Goal: Navigation & Orientation: Find specific page/section

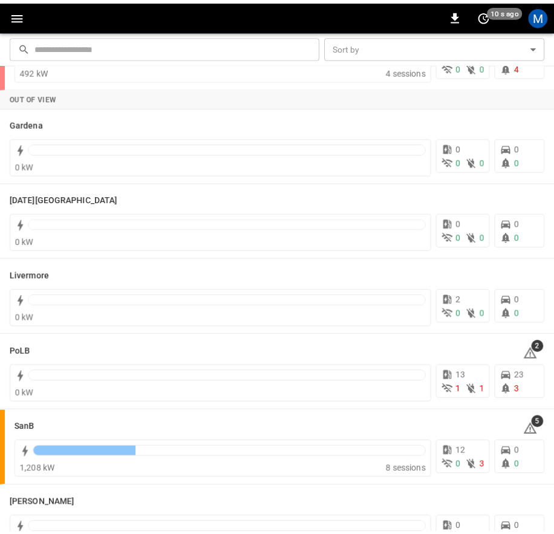
scroll to position [206, 0]
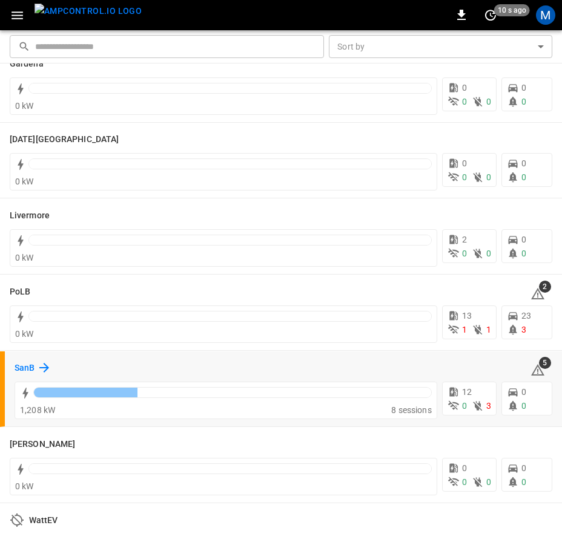
click at [35, 369] on div "SanB" at bounding box center [33, 368] width 37 height 15
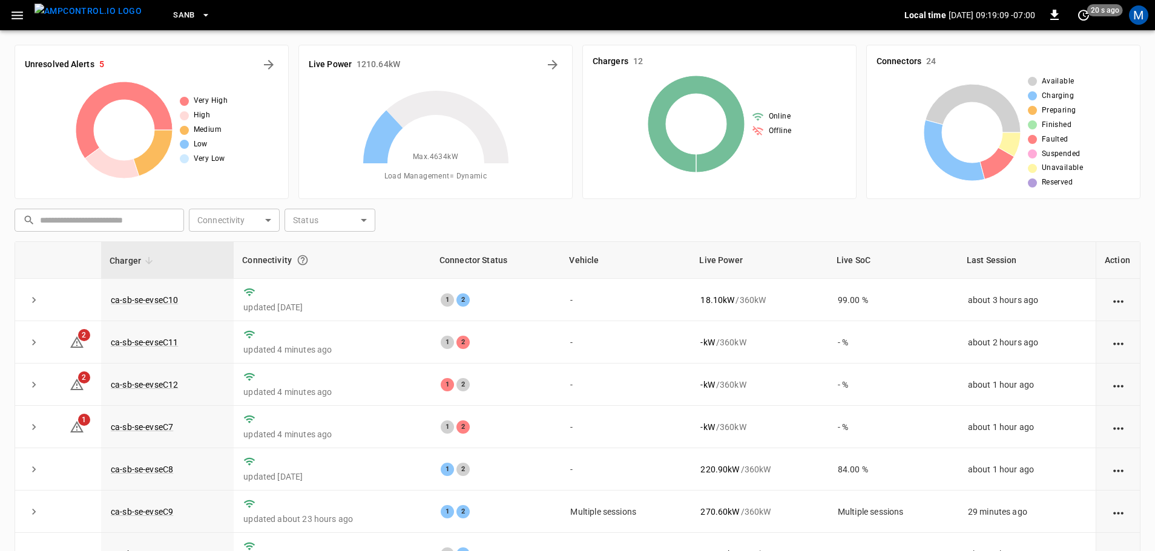
click at [20, 19] on icon "button" at bounding box center [16, 15] width 11 height 8
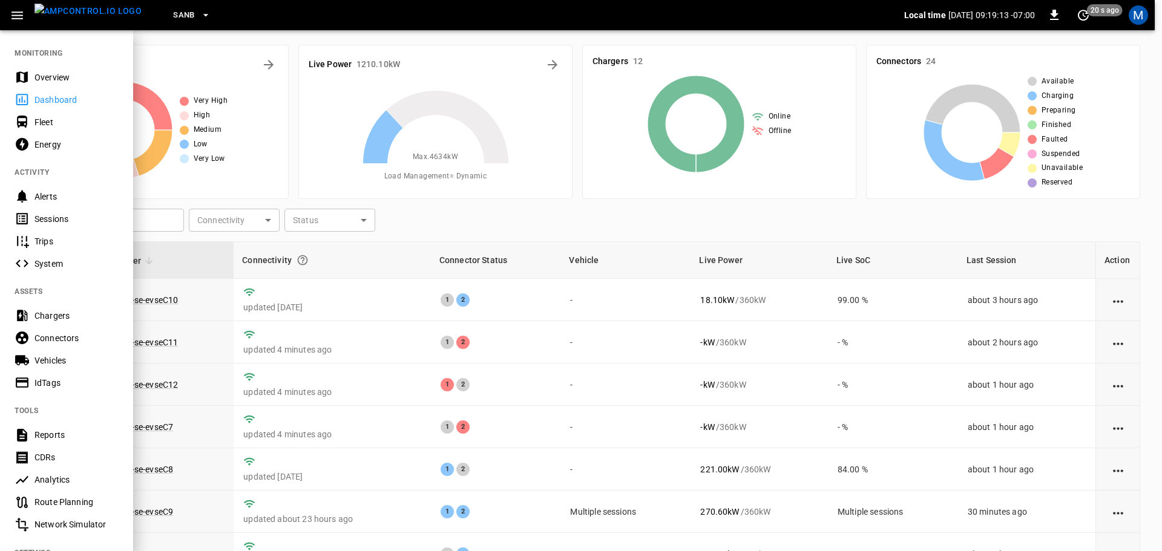
click at [200, 16] on icon "button" at bounding box center [206, 15] width 12 height 12
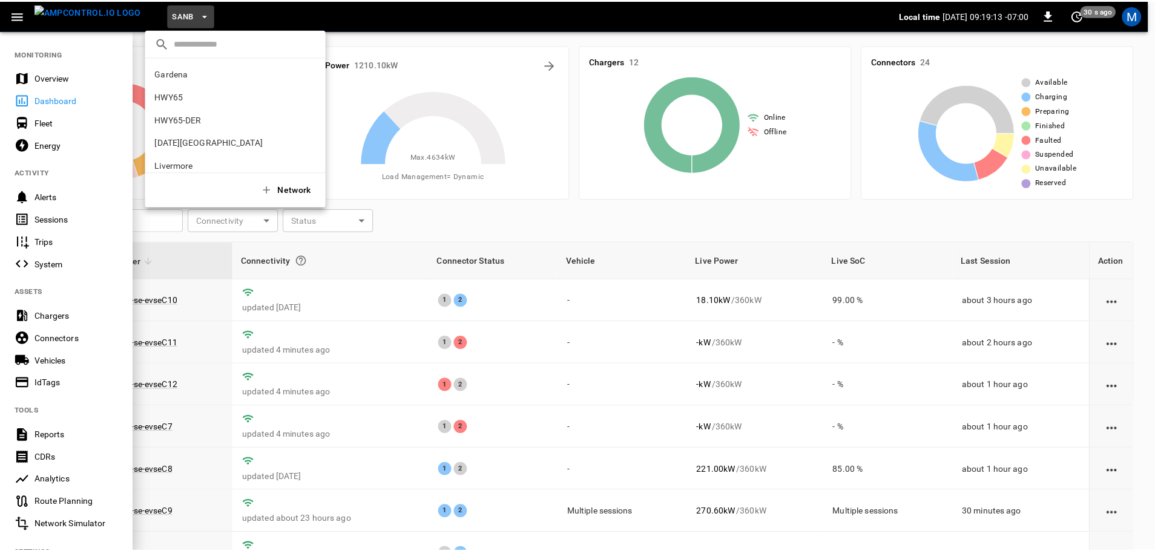
scroll to position [102, 0]
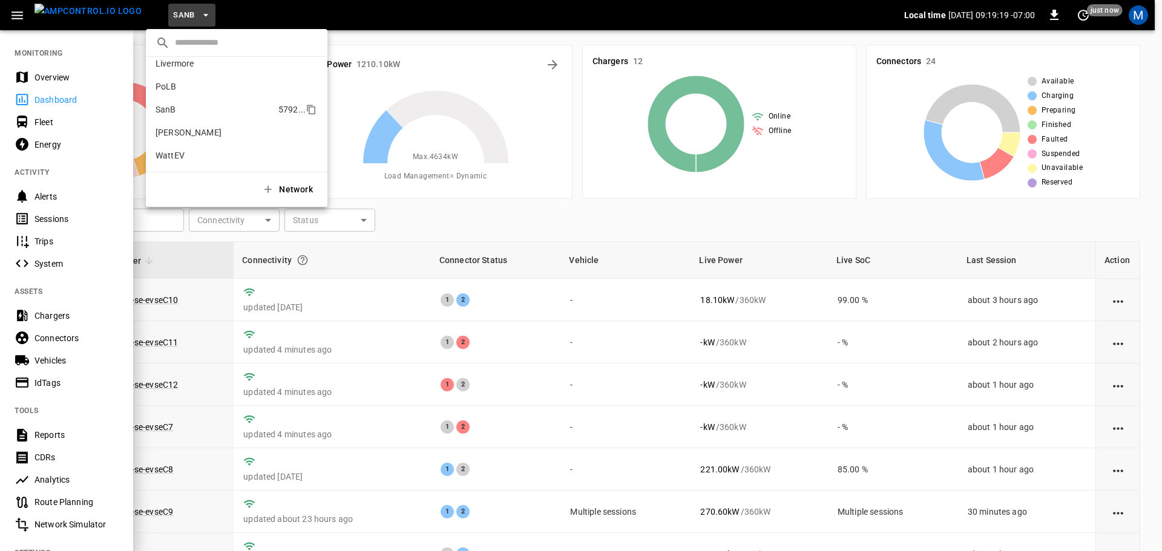
click at [168, 111] on p "SanB" at bounding box center [215, 109] width 118 height 12
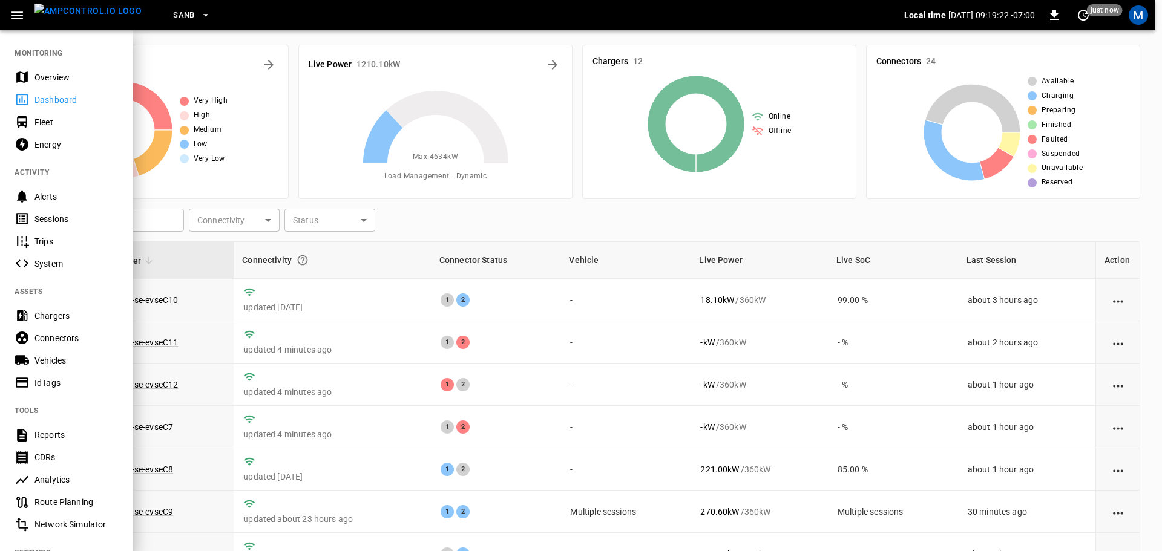
click at [360, 268] on div at bounding box center [581, 275] width 1162 height 551
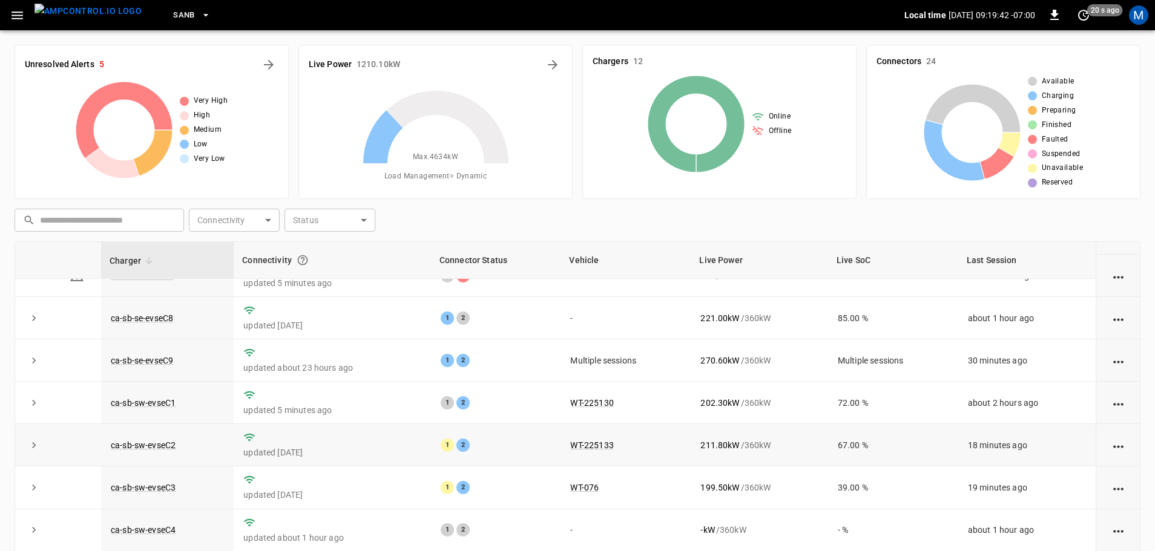
scroll to position [153, 0]
click at [34, 363] on icon "expand row" at bounding box center [34, 359] width 12 height 12
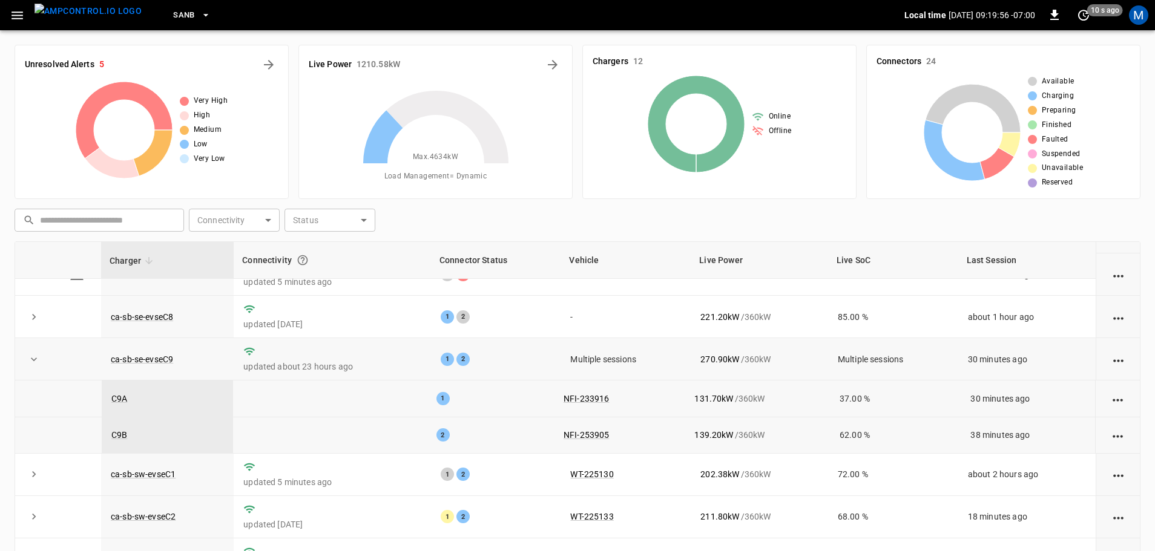
click at [34, 363] on icon "expand row" at bounding box center [34, 359] width 12 height 12
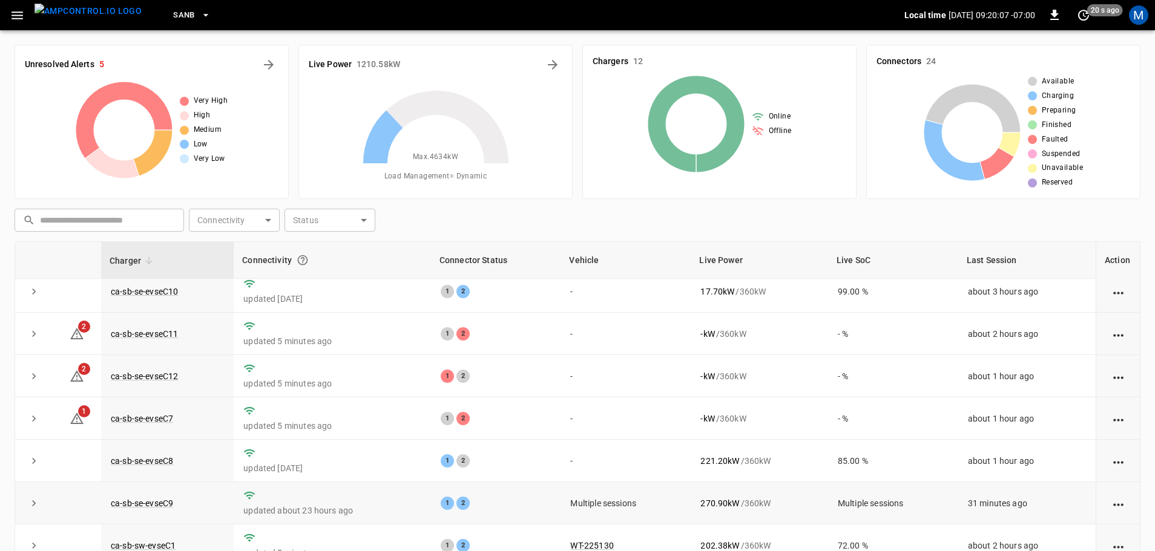
scroll to position [0, 0]
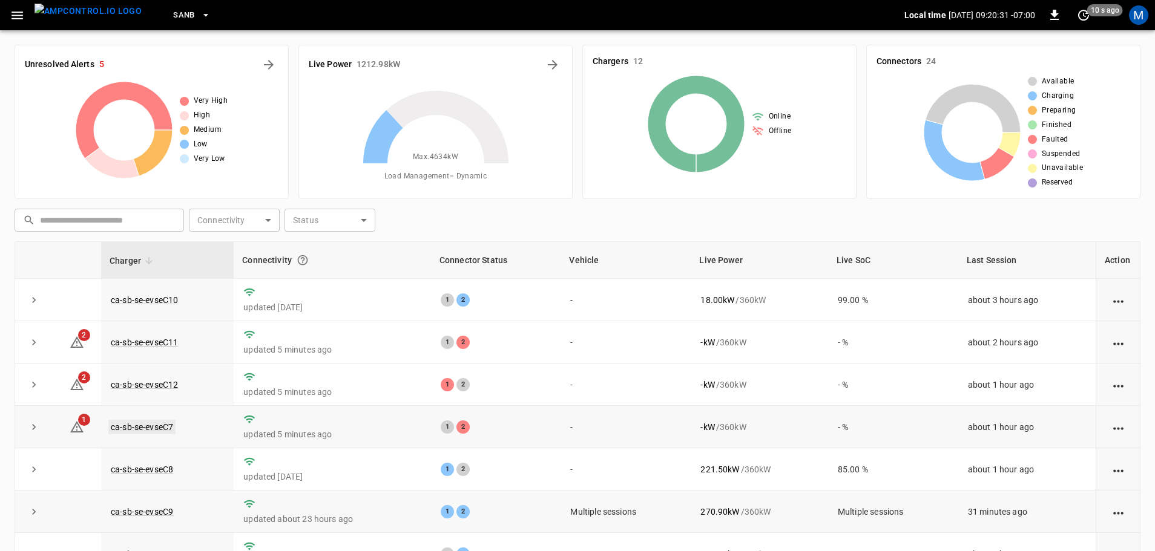
click at [155, 432] on link "ca-sb-se-evseC7" at bounding box center [141, 427] width 67 height 15
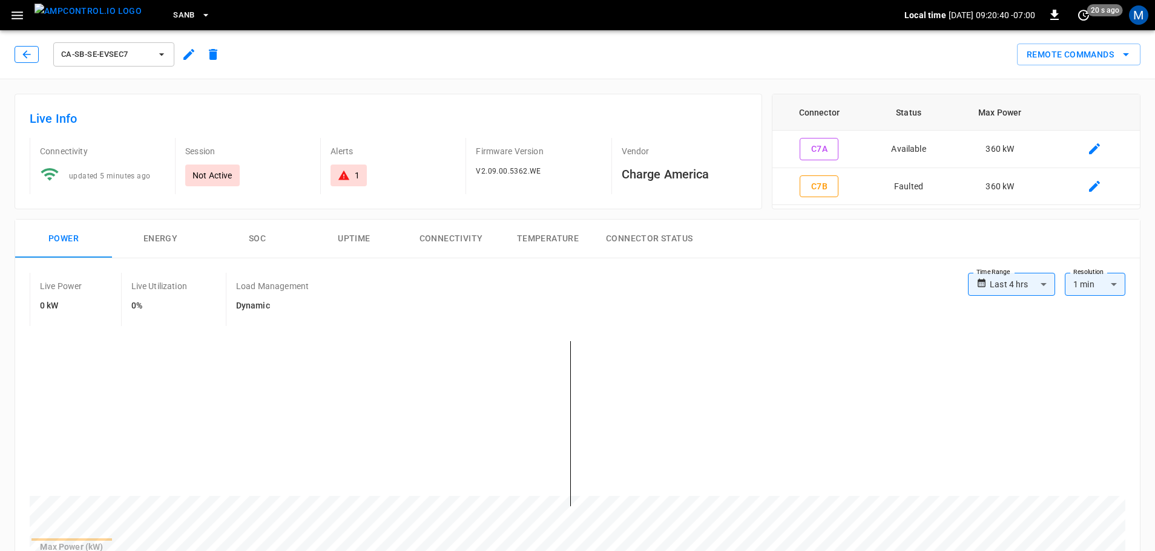
click at [36, 55] on button "button" at bounding box center [27, 54] width 24 height 17
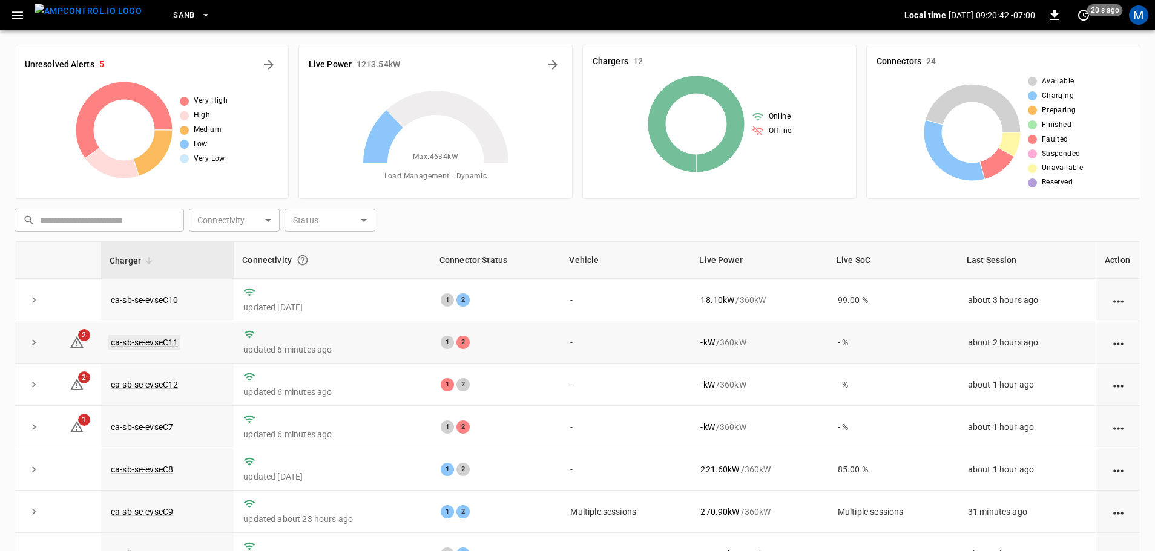
click at [145, 341] on link "ca-sb-se-evseC11" at bounding box center [144, 342] width 72 height 15
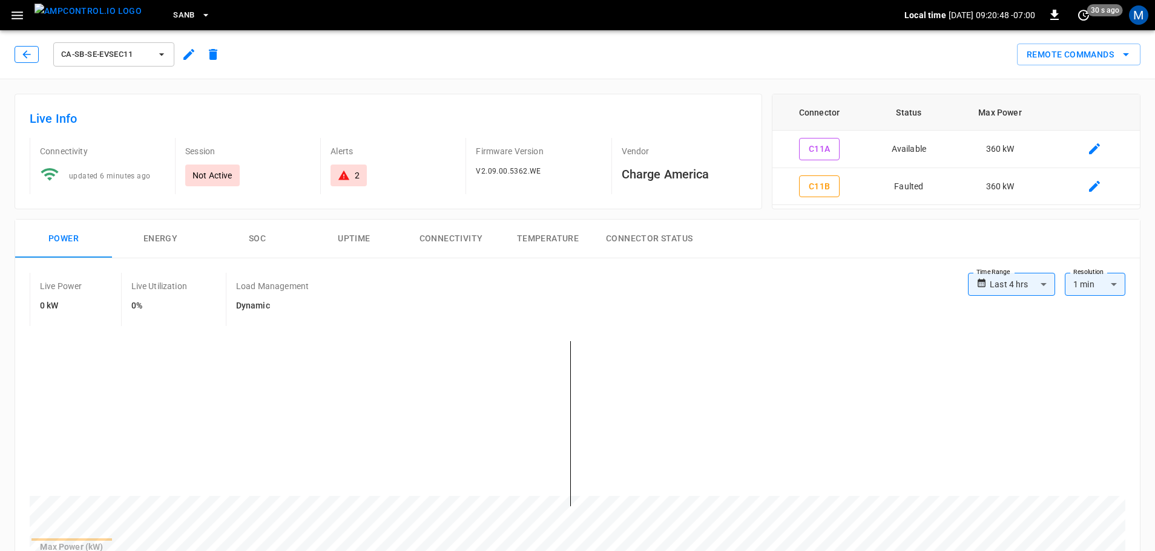
click at [21, 61] on button "button" at bounding box center [27, 54] width 24 height 17
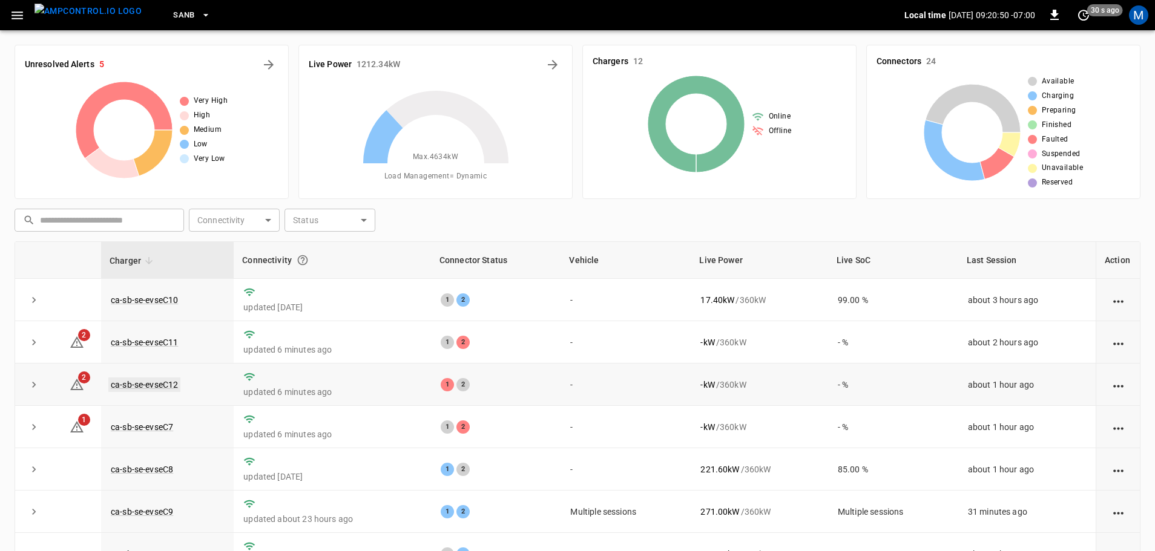
click at [163, 390] on link "ca-sb-se-evseC12" at bounding box center [144, 385] width 72 height 15
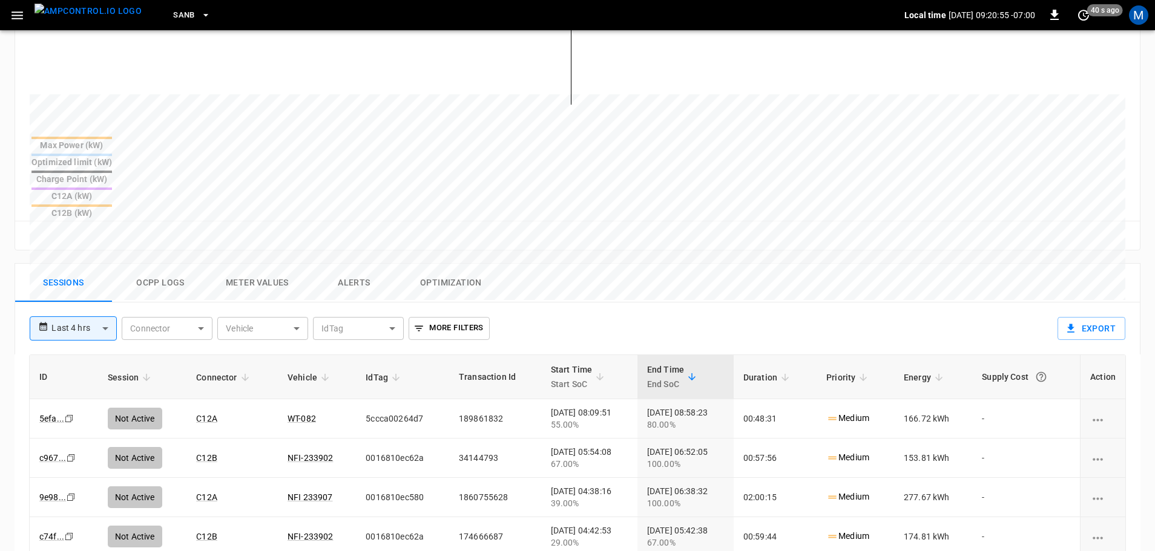
scroll to position [382, 0]
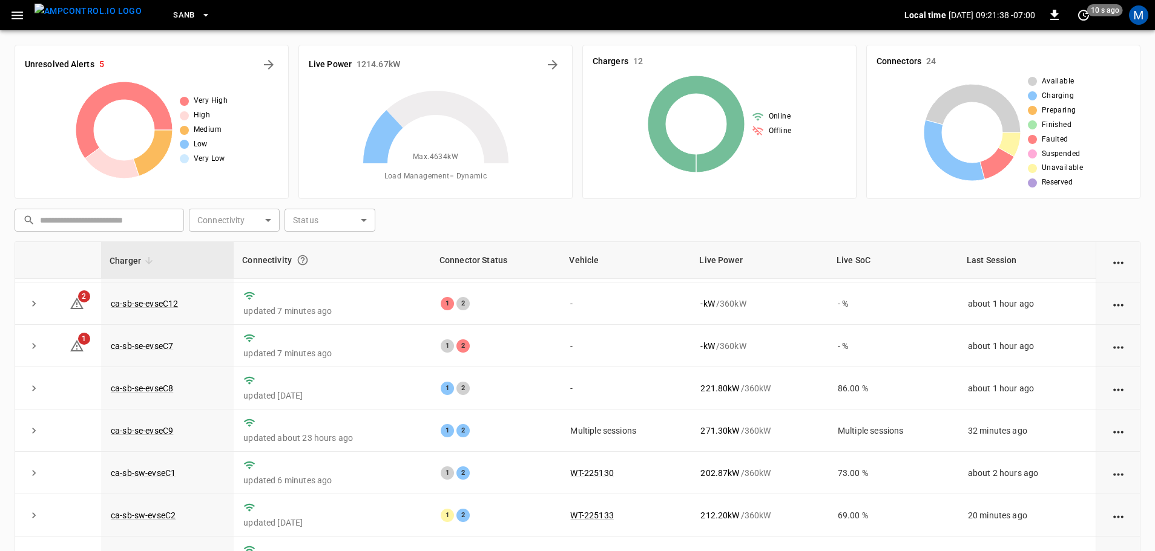
scroll to position [76, 0]
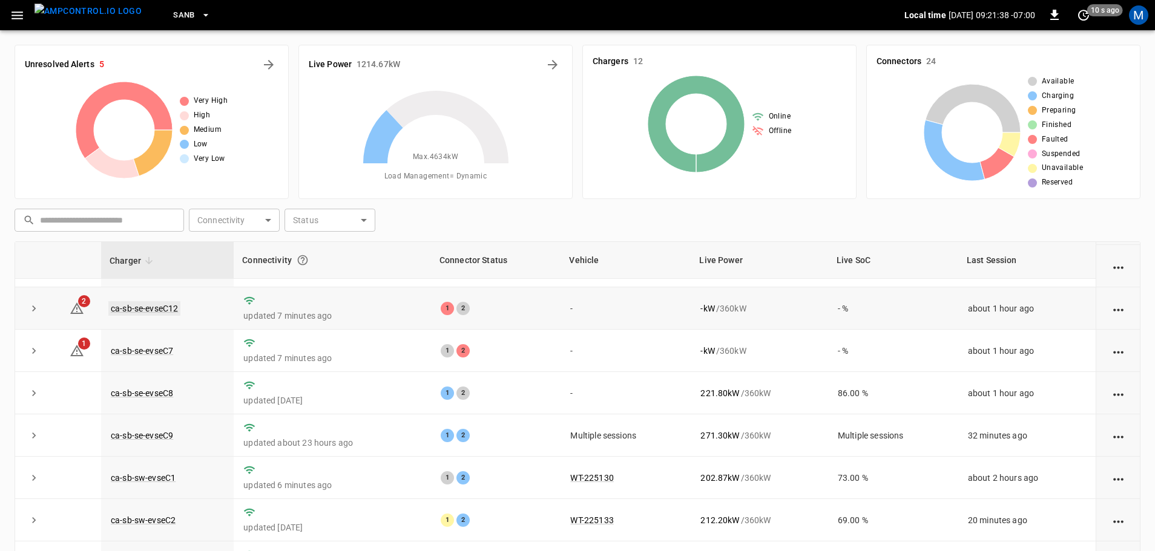
click at [166, 313] on link "ca-sb-se-evseC12" at bounding box center [144, 308] width 72 height 15
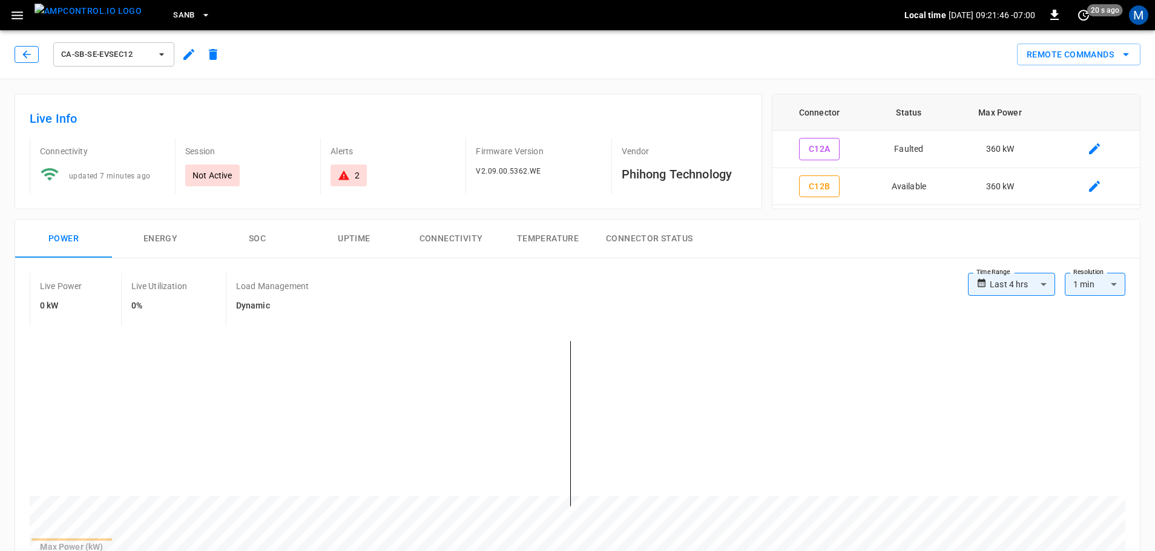
click at [28, 57] on icon "button" at bounding box center [27, 54] width 12 height 12
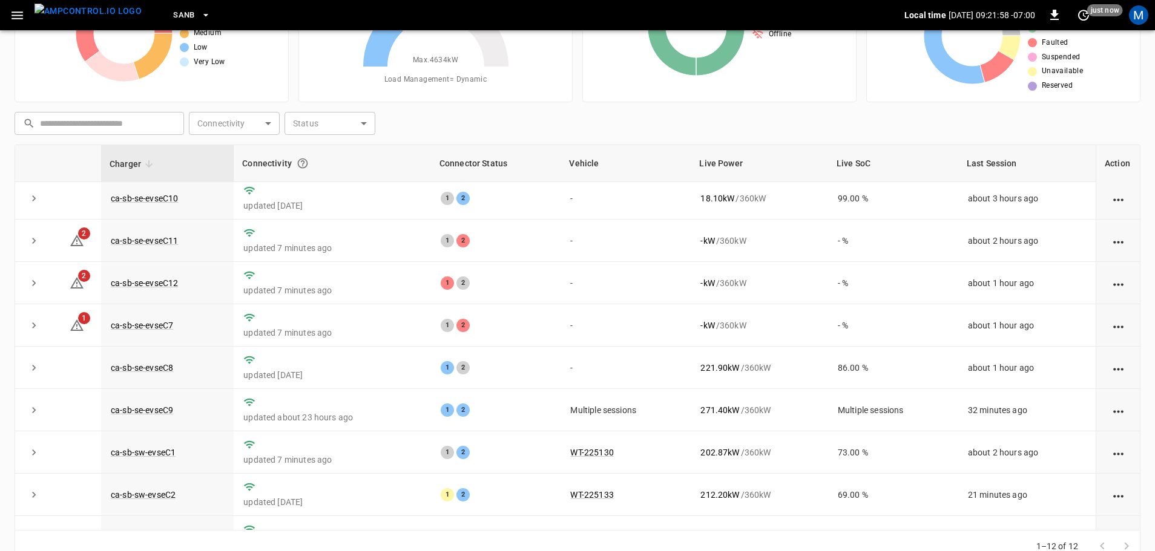
scroll to position [5, 0]
click at [32, 412] on icon "expand row" at bounding box center [34, 410] width 12 height 12
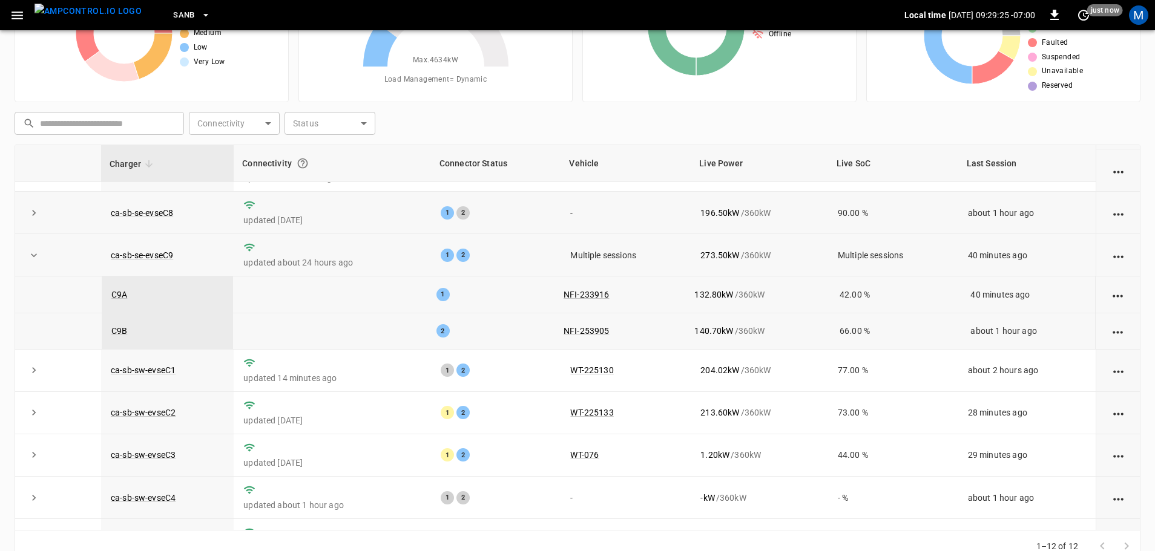
scroll to position [0, 0]
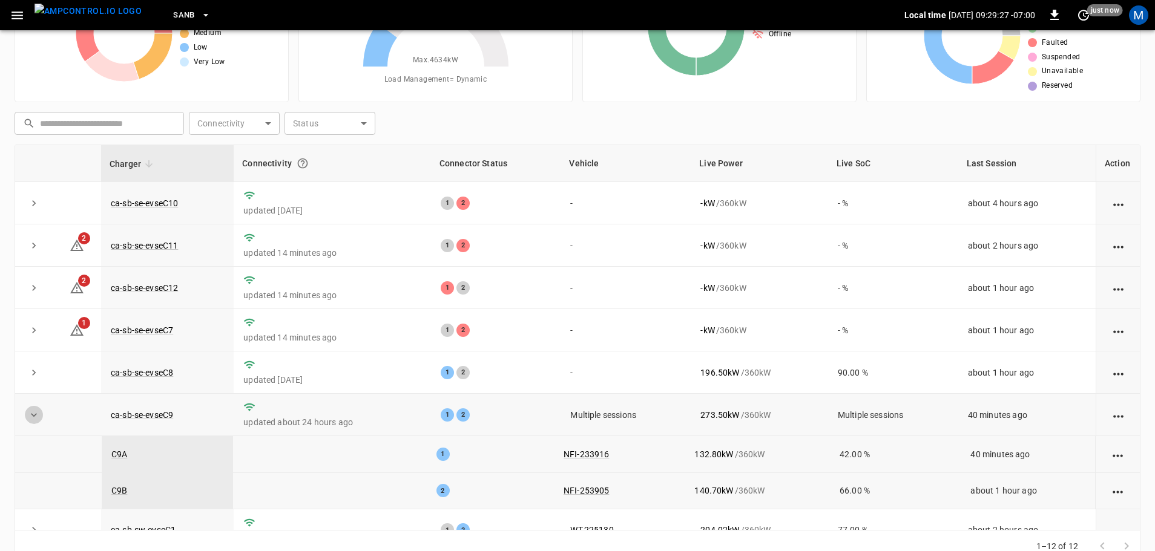
click at [31, 412] on button "expand row" at bounding box center [34, 415] width 18 height 18
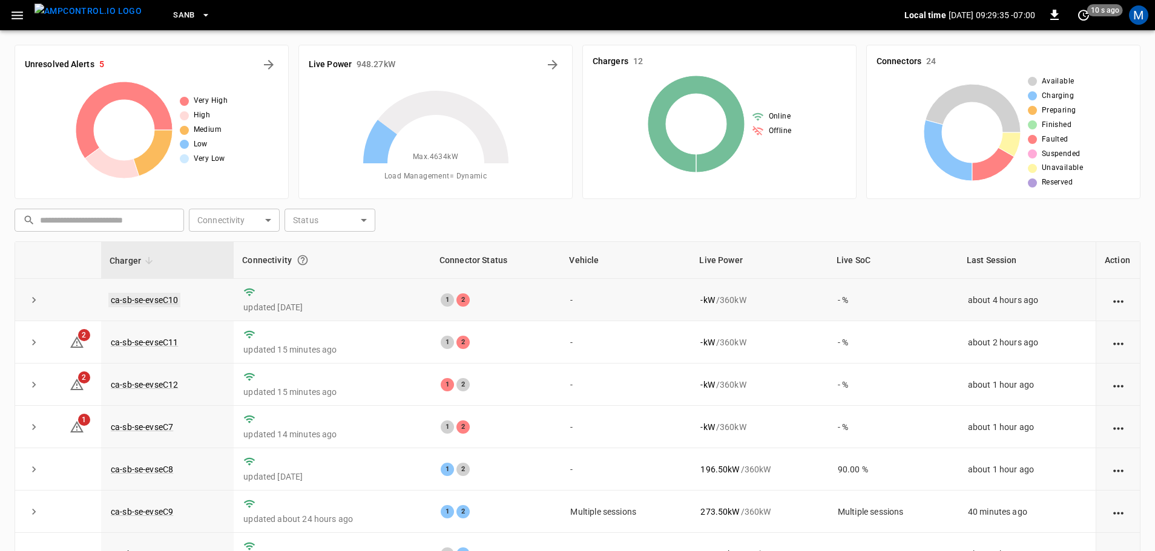
click at [174, 297] on link "ca-sb-se-evseC10" at bounding box center [144, 300] width 72 height 15
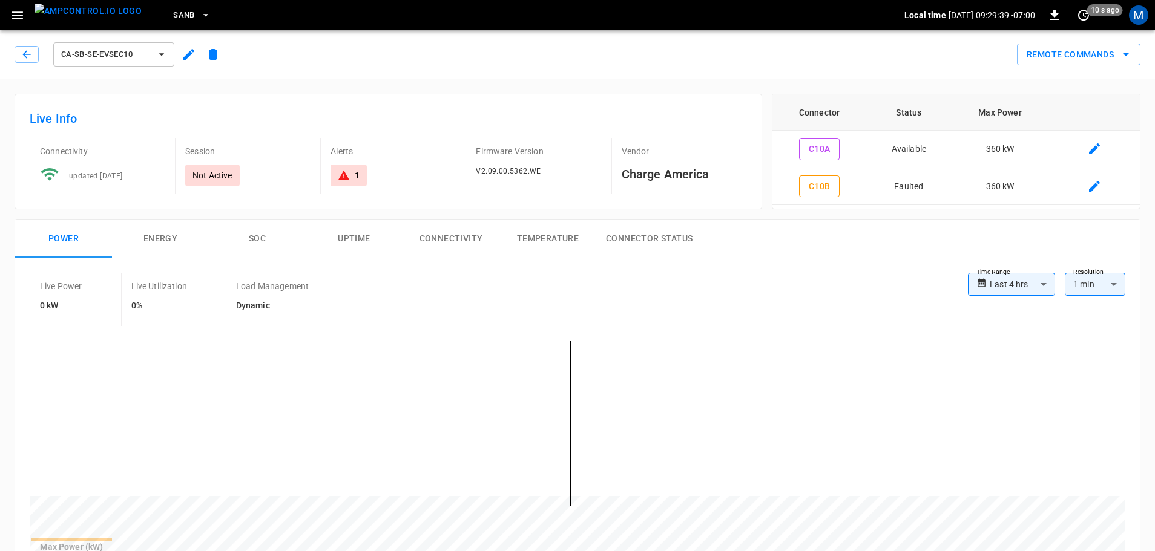
click at [34, 65] on div "ca-sb-se-evseC10" at bounding box center [120, 54] width 211 height 29
click at [31, 57] on icon "button" at bounding box center [27, 54] width 12 height 12
